Goal: Task Accomplishment & Management: Manage account settings

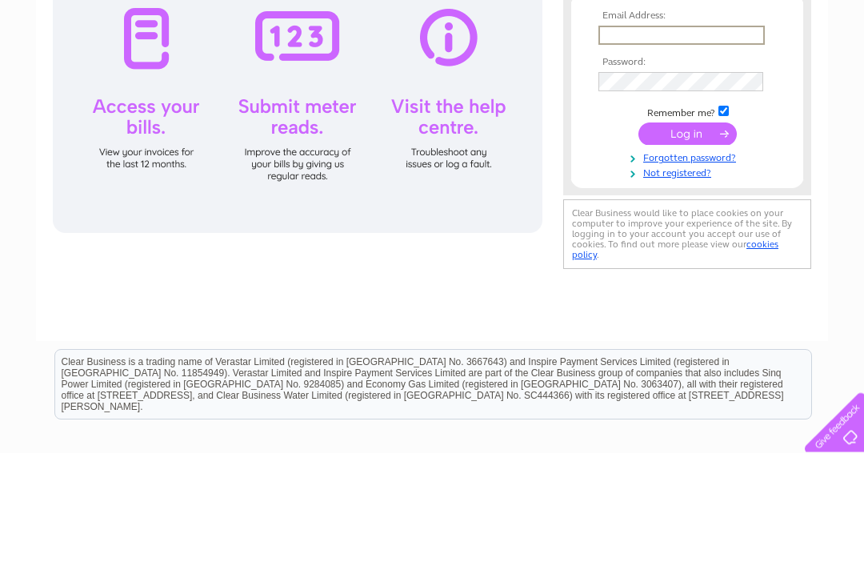
type input "daholliday25@aol.com"
click at [687, 248] on input "submit" at bounding box center [688, 245] width 98 height 22
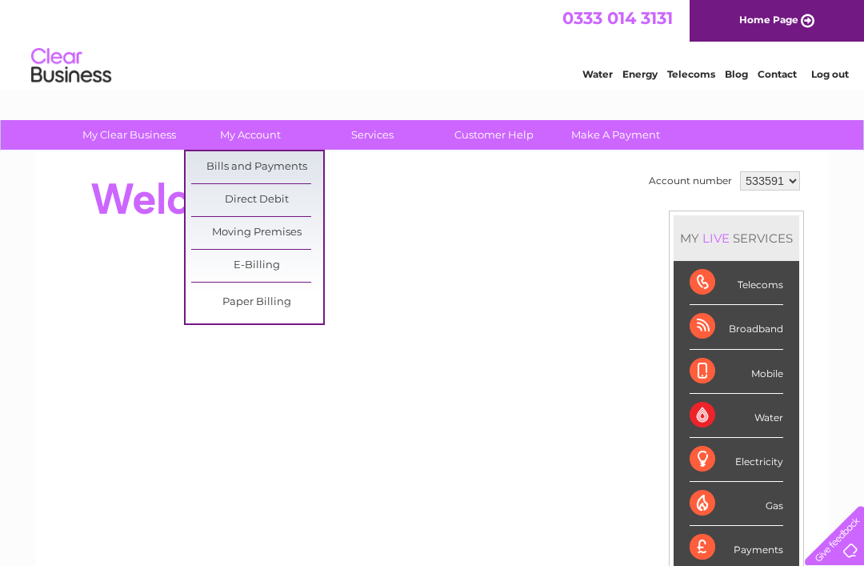
click at [277, 168] on link "Bills and Payments" at bounding box center [257, 167] width 132 height 32
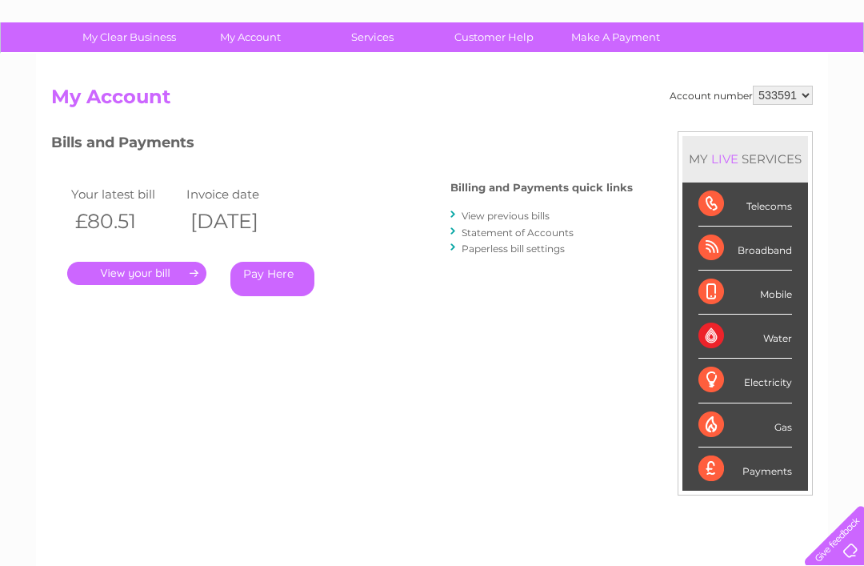
scroll to position [97, 0]
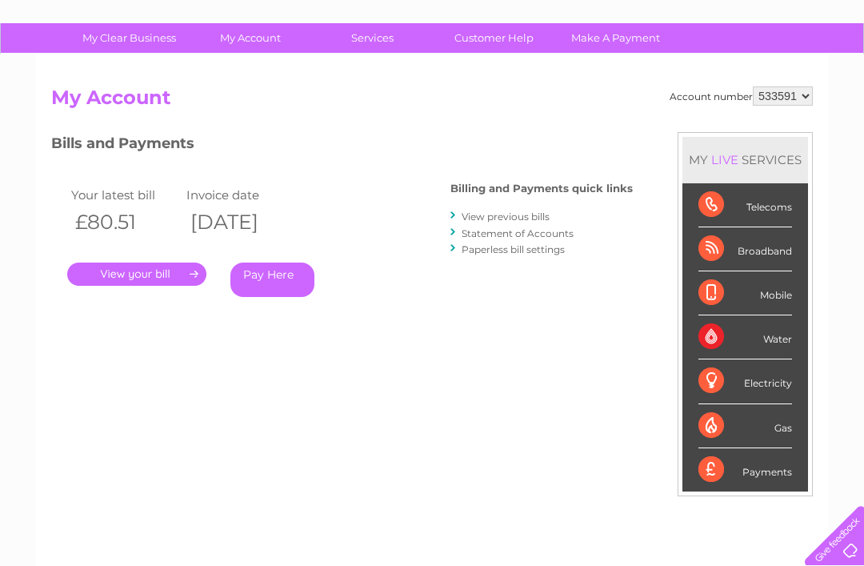
click at [142, 275] on link "." at bounding box center [136, 274] width 139 height 23
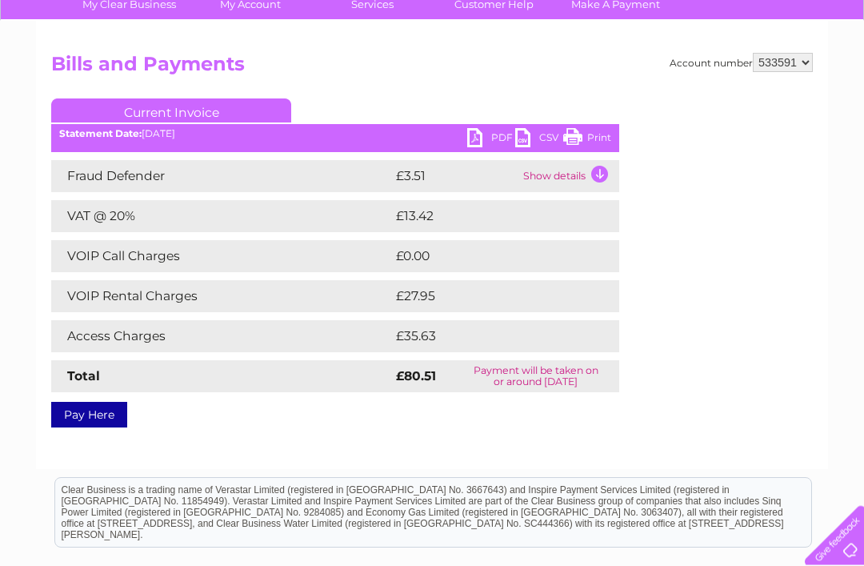
scroll to position [113, 0]
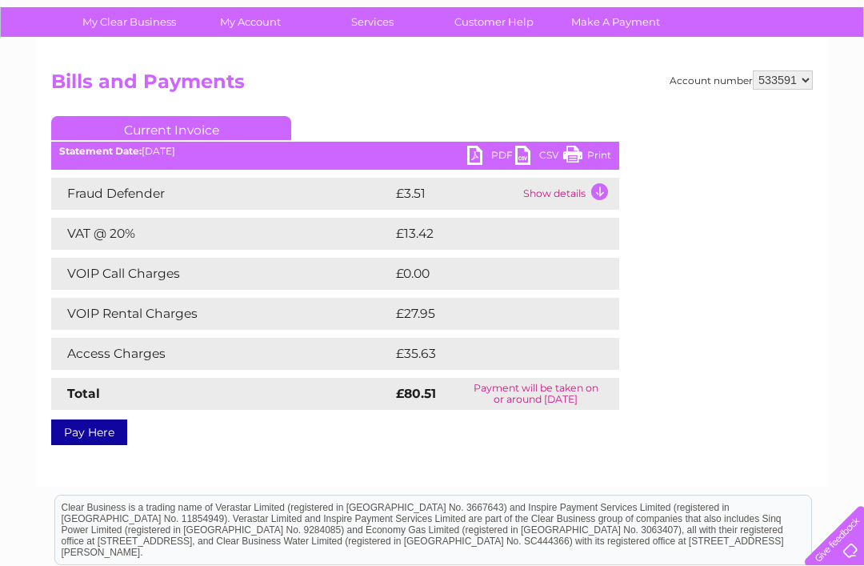
click at [474, 151] on link "PDF" at bounding box center [491, 157] width 48 height 23
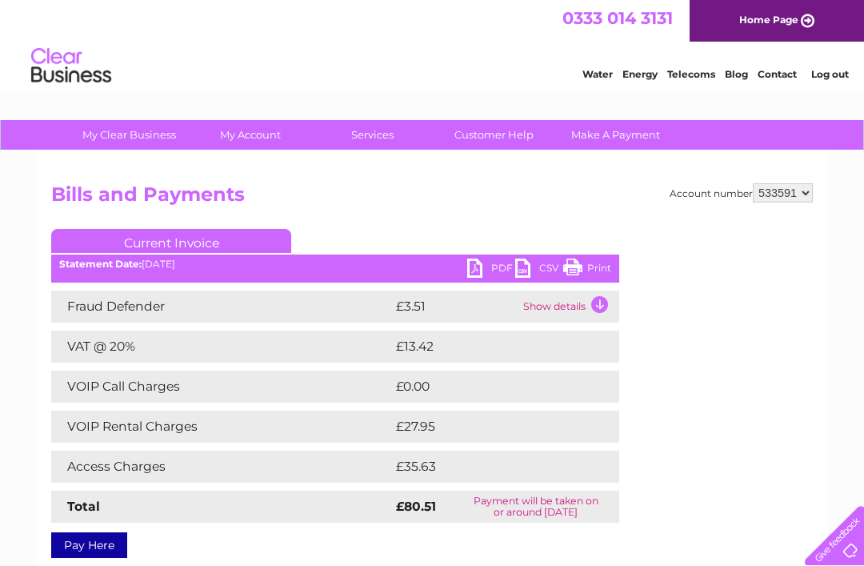
click at [832, 74] on link "Log out" at bounding box center [831, 74] width 38 height 12
